Goal: Transaction & Acquisition: Subscribe to service/newsletter

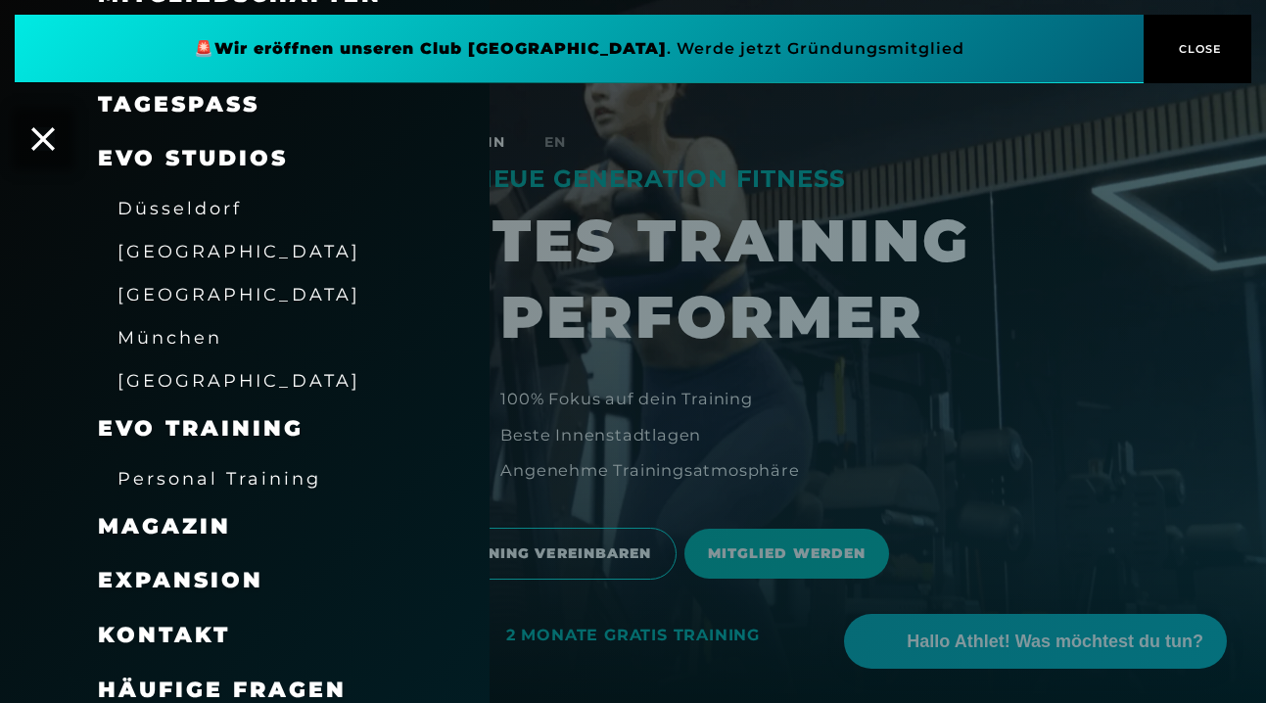
click at [552, 141] on div at bounding box center [633, 351] width 1266 height 703
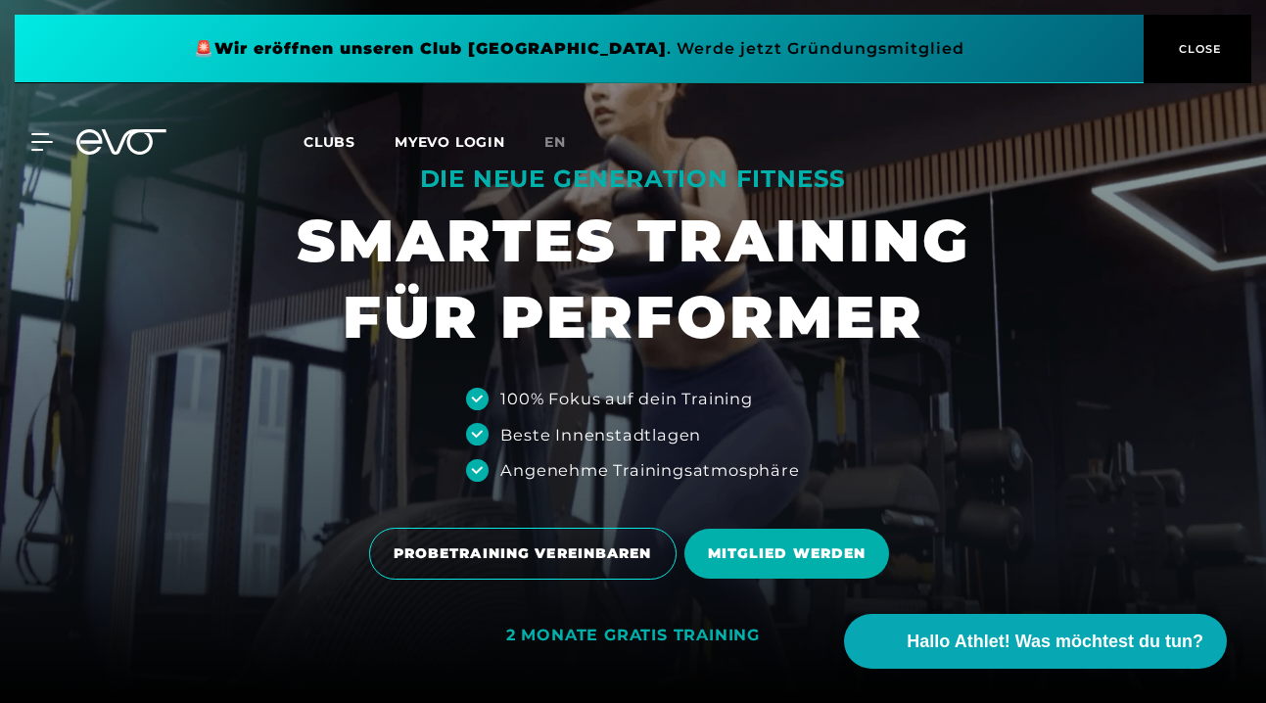
click at [552, 141] on span "en" at bounding box center [556, 142] width 22 height 18
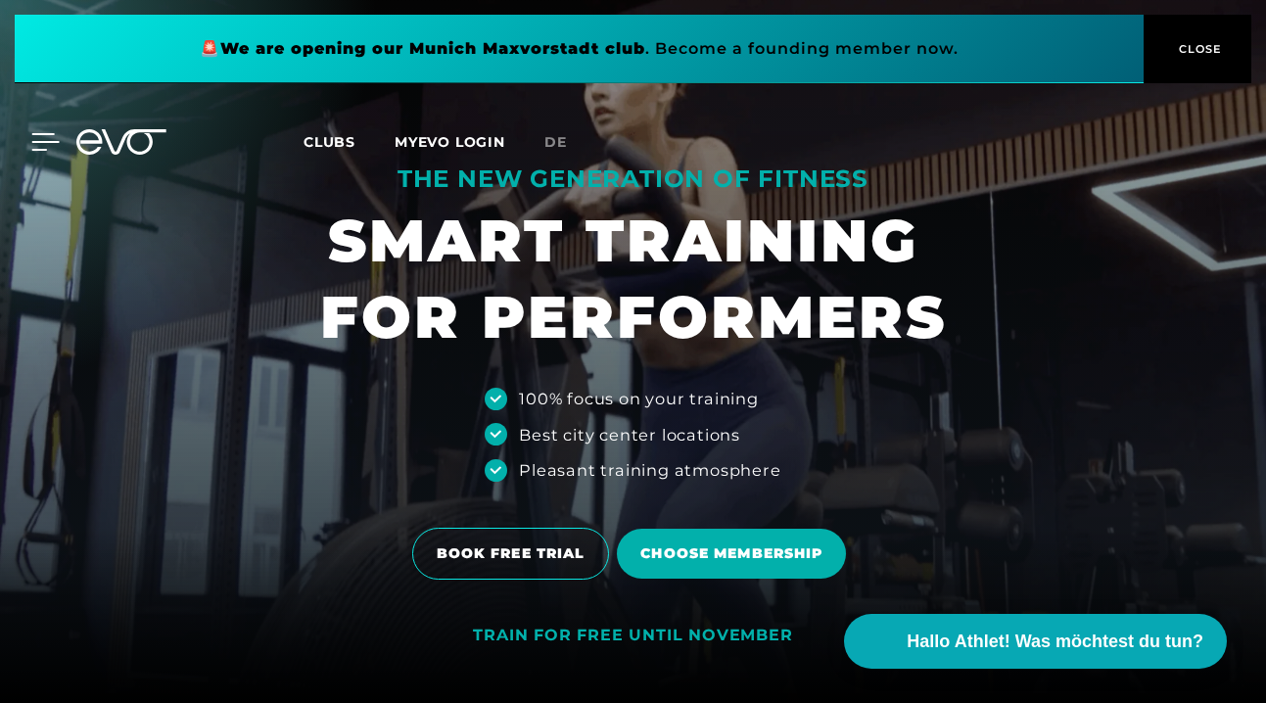
click at [32, 139] on icon at bounding box center [45, 142] width 28 height 18
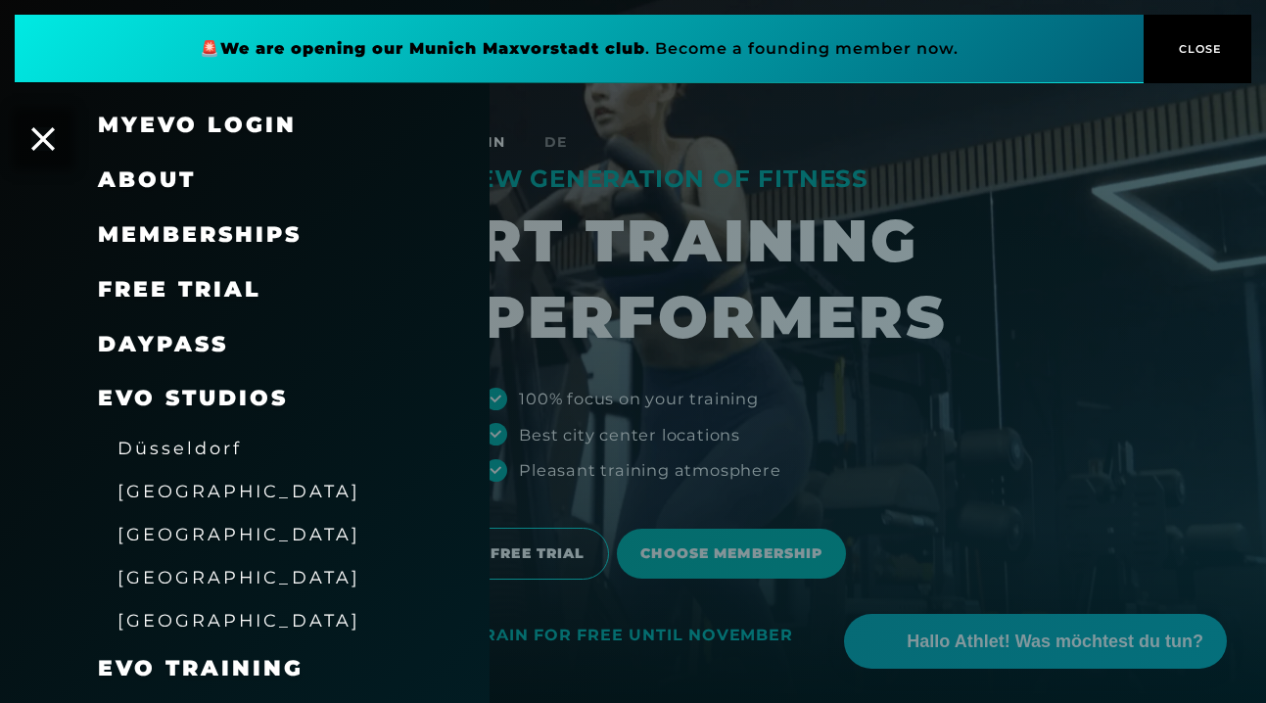
click at [178, 234] on span "Memberships" at bounding box center [200, 234] width 204 height 26
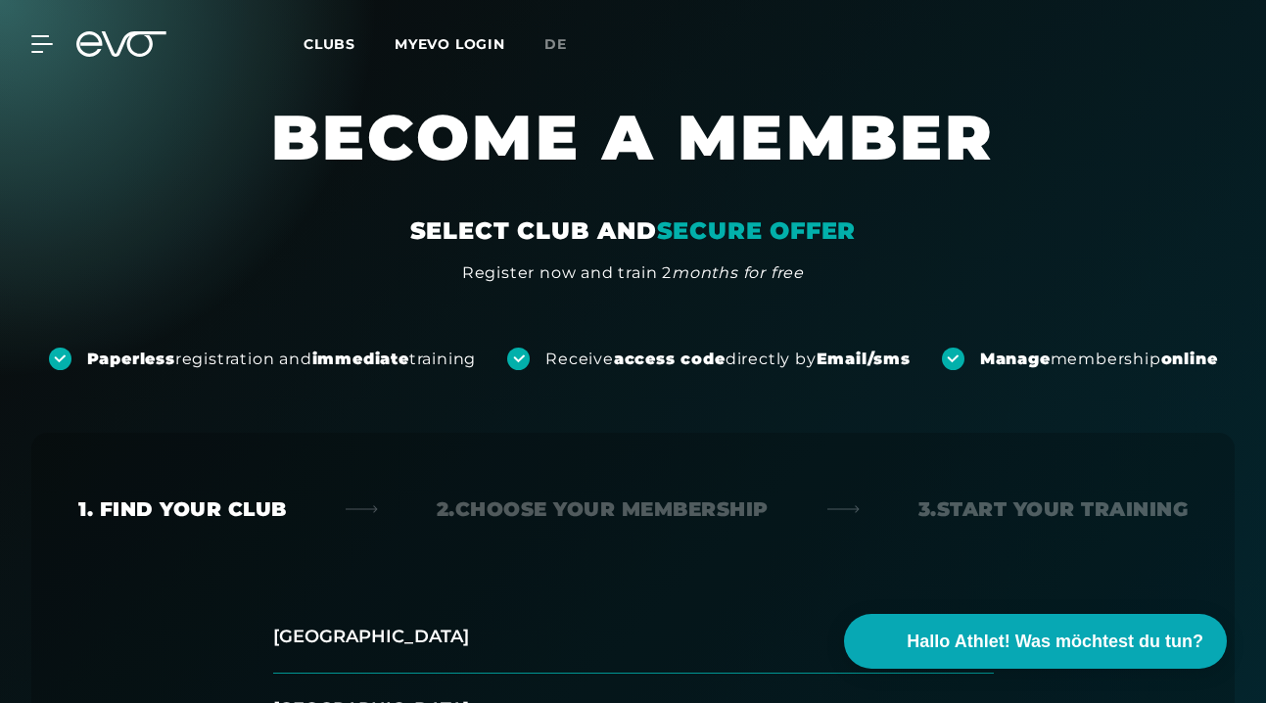
click at [429, 35] on link "MYEVO LOGIN" at bounding box center [450, 44] width 111 height 18
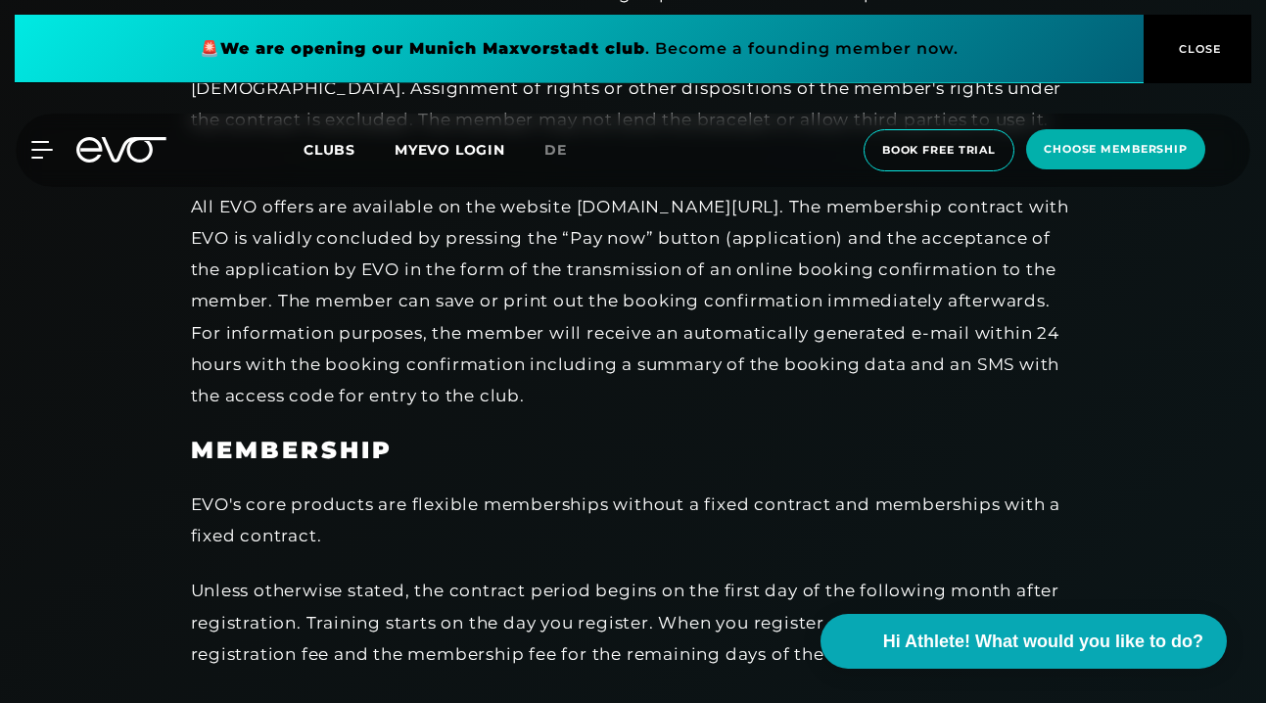
scroll to position [932, 0]
